Goal: Information Seeking & Learning: Learn about a topic

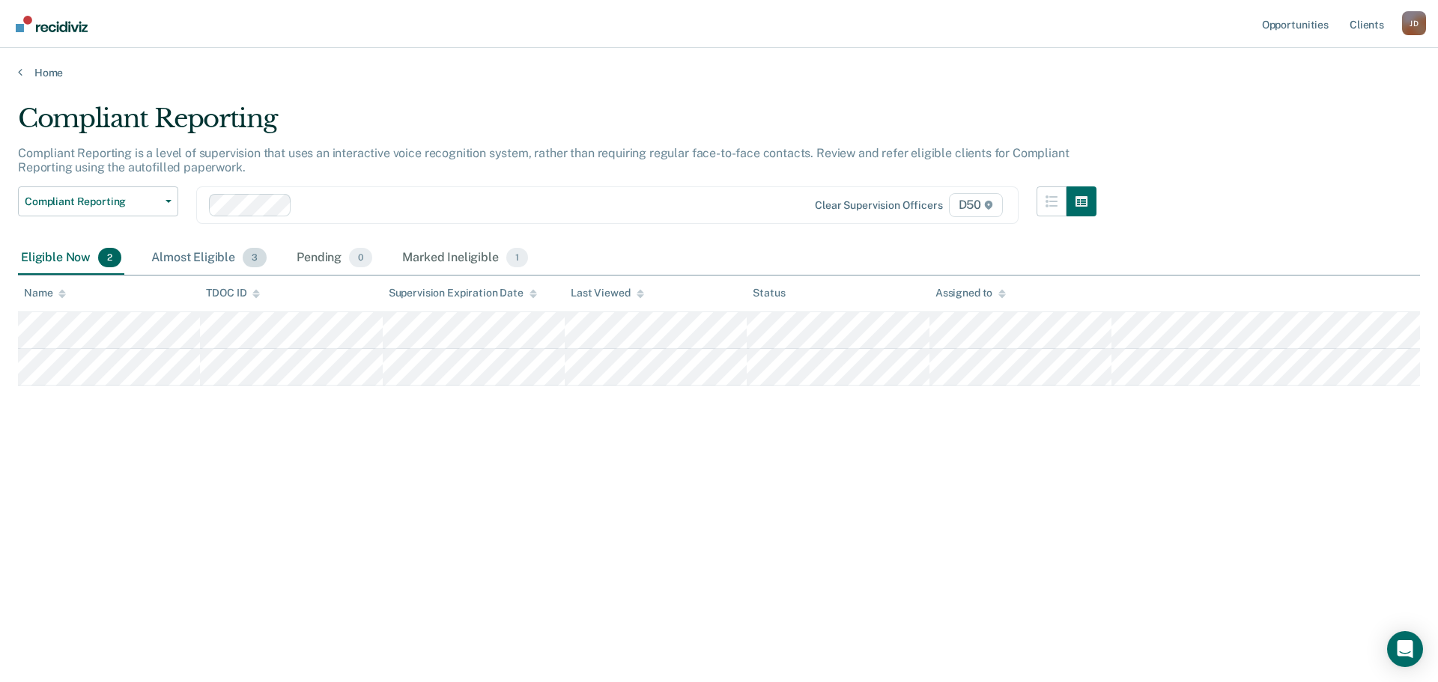
click at [221, 252] on div "Almost Eligible 3" at bounding box center [208, 258] width 121 height 33
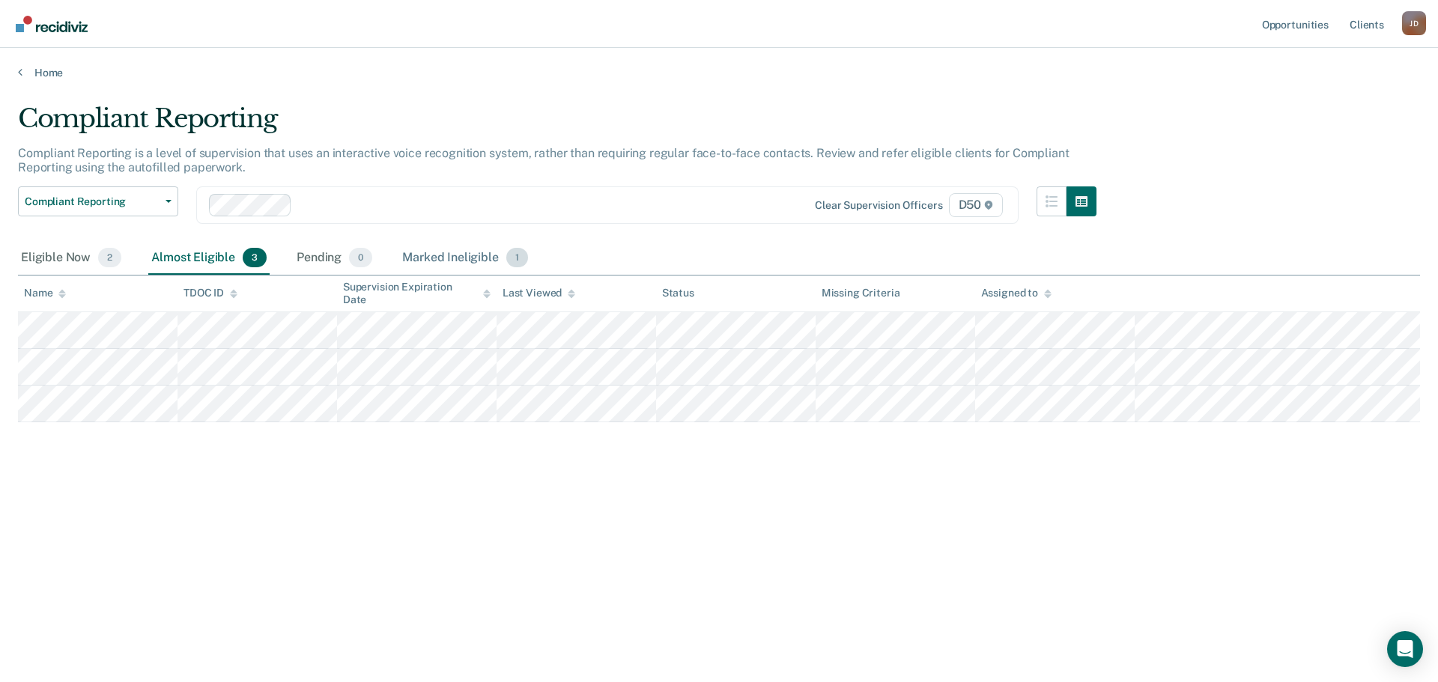
click at [479, 261] on div "Marked Ineligible 1" at bounding box center [465, 258] width 132 height 33
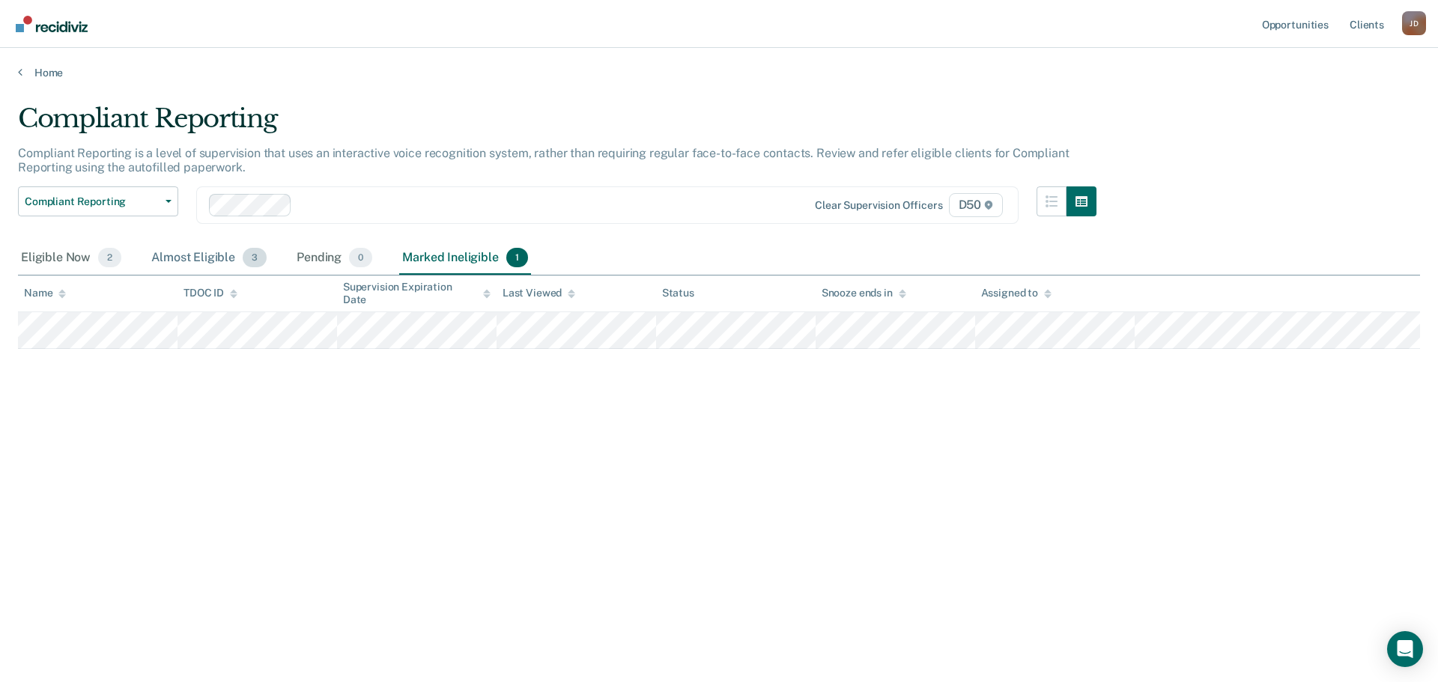
click at [229, 263] on div "Almost Eligible 3" at bounding box center [208, 258] width 121 height 33
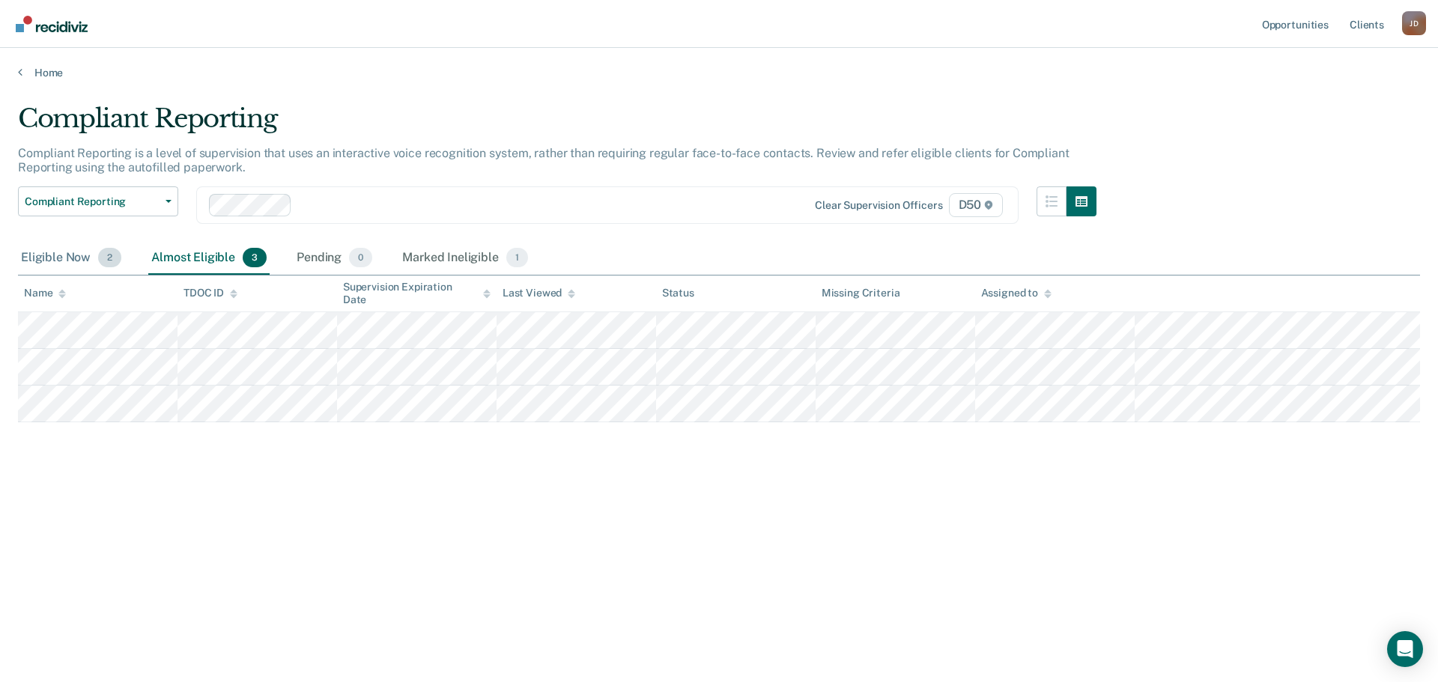
click at [73, 259] on div "Eligible Now 2" at bounding box center [71, 258] width 106 height 33
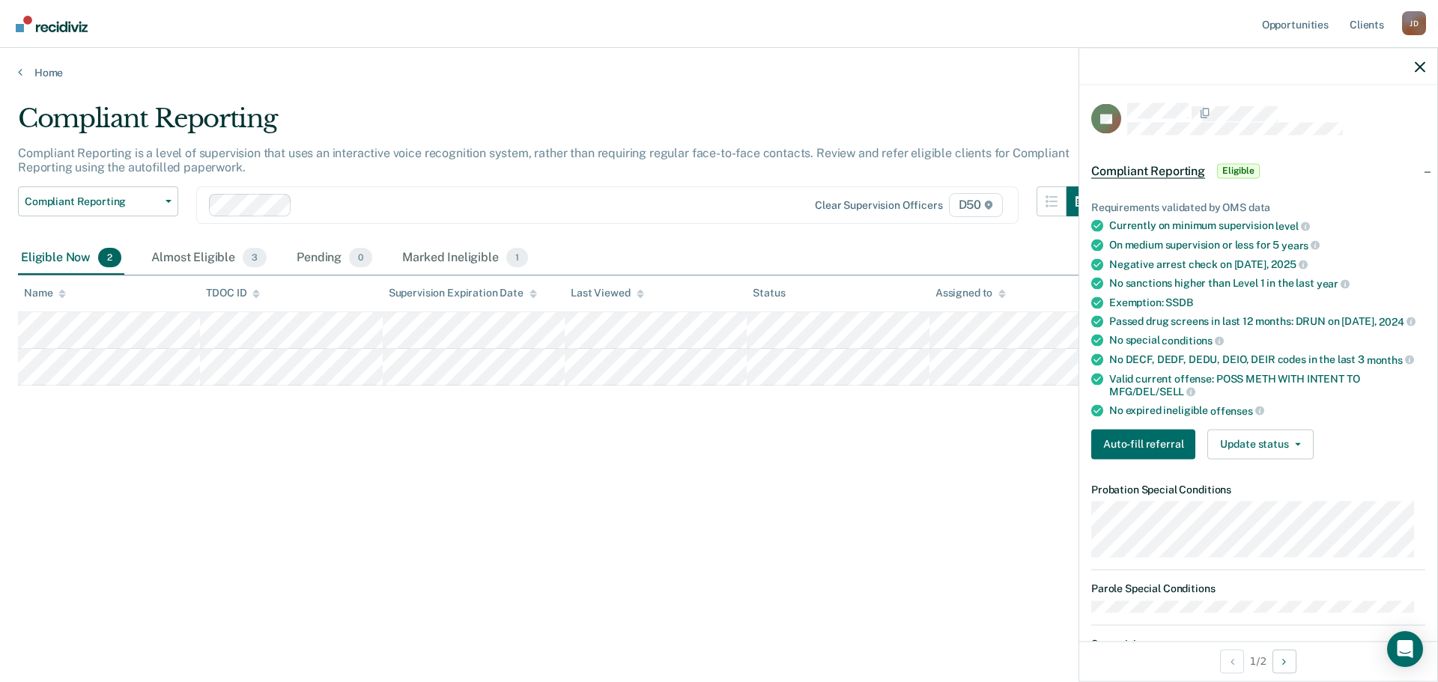
click at [184, 434] on div "Compliant Reporting Compliant Reporting is a level of supervision that uses an …" at bounding box center [719, 336] width 1402 height 467
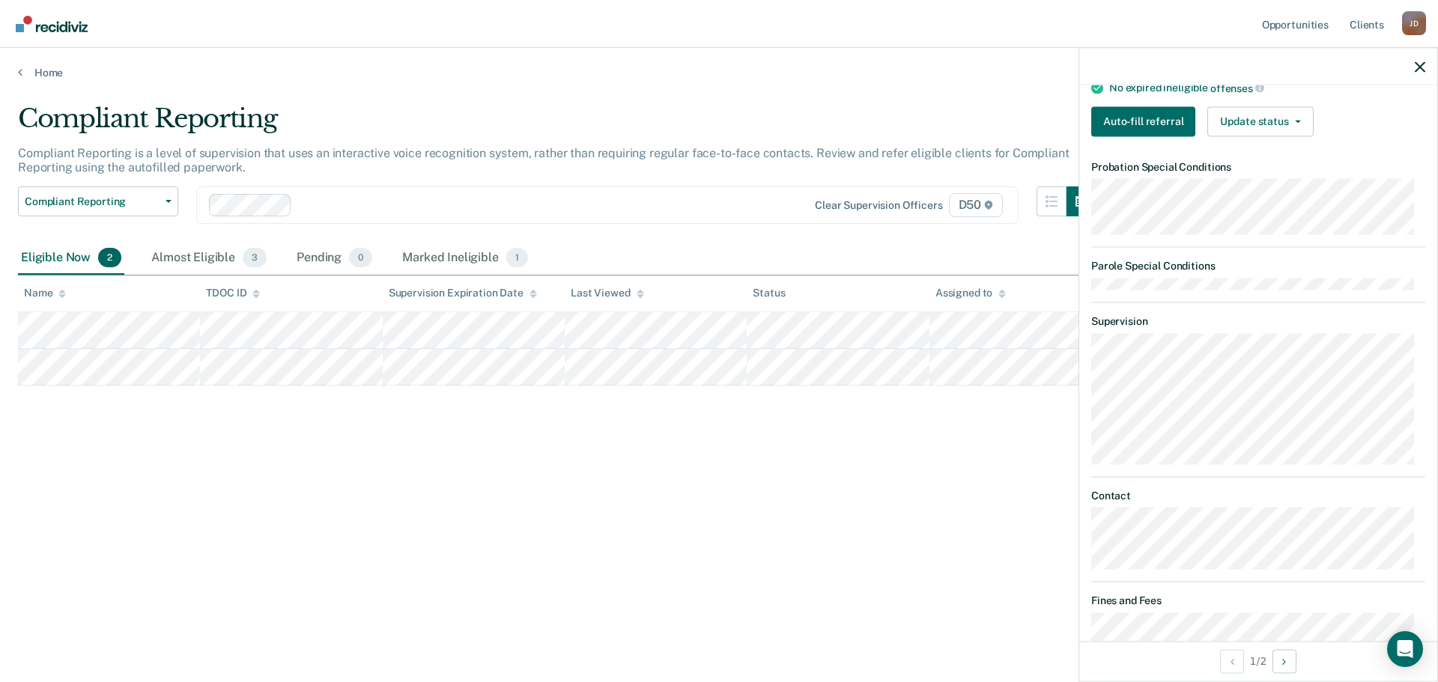
scroll to position [386, 0]
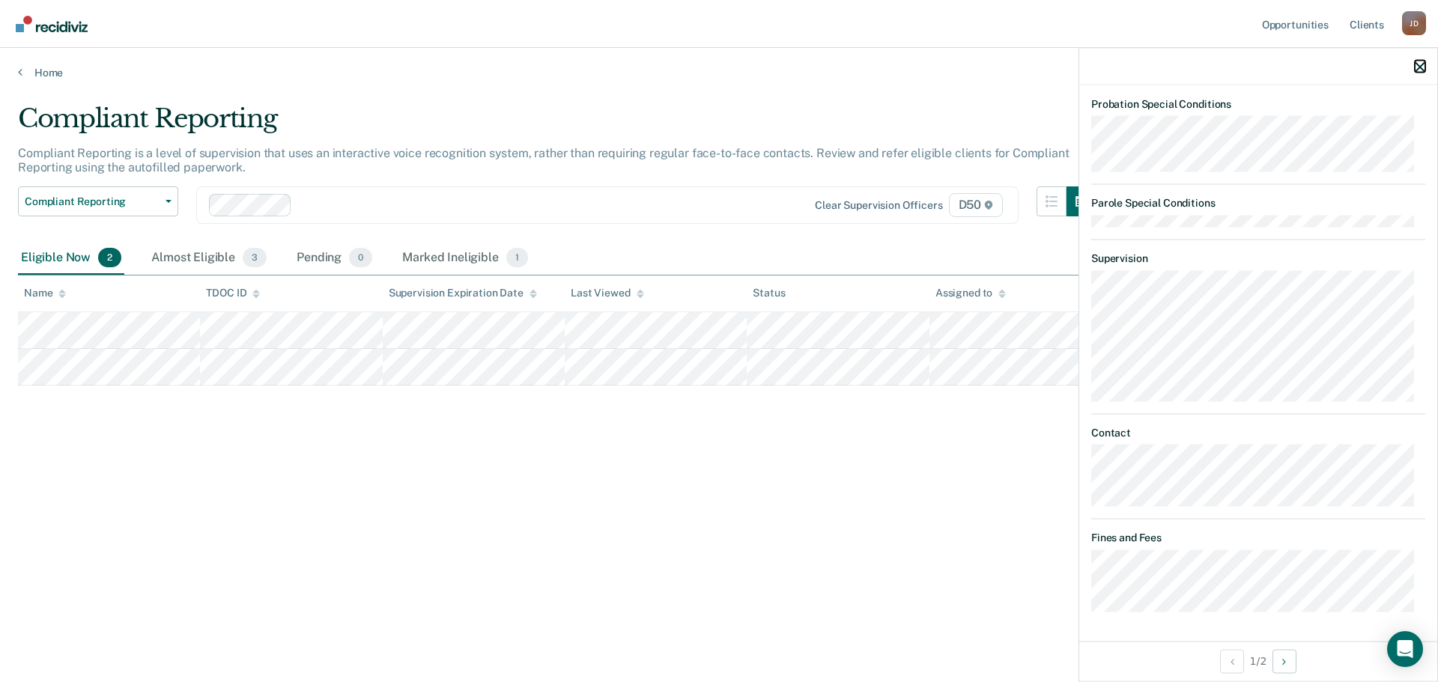
click at [1415, 67] on icon "button" at bounding box center [1420, 66] width 10 height 10
